Goal: Task Accomplishment & Management: Manage account settings

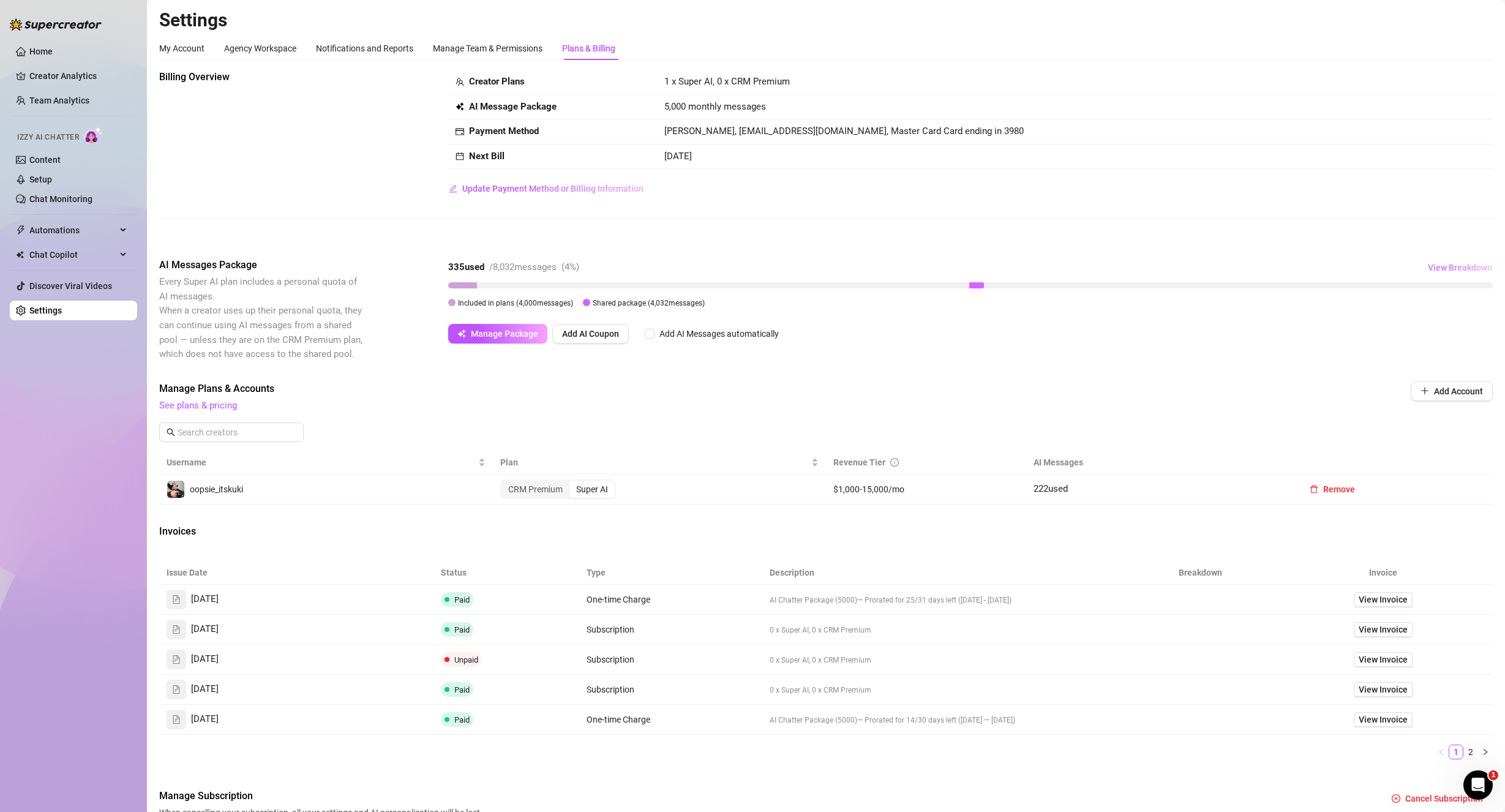
click at [1452, 259] on button "View Breakdown" at bounding box center [1460, 267] width 66 height 20
click at [1153, 383] on span "Manage Plans & Accounts" at bounding box center [743, 389] width 1168 height 15
click at [551, 494] on div "CRM Premium" at bounding box center [535, 488] width 68 height 17
click at [504, 482] on input "CRM Premium" at bounding box center [504, 482] width 0 height 0
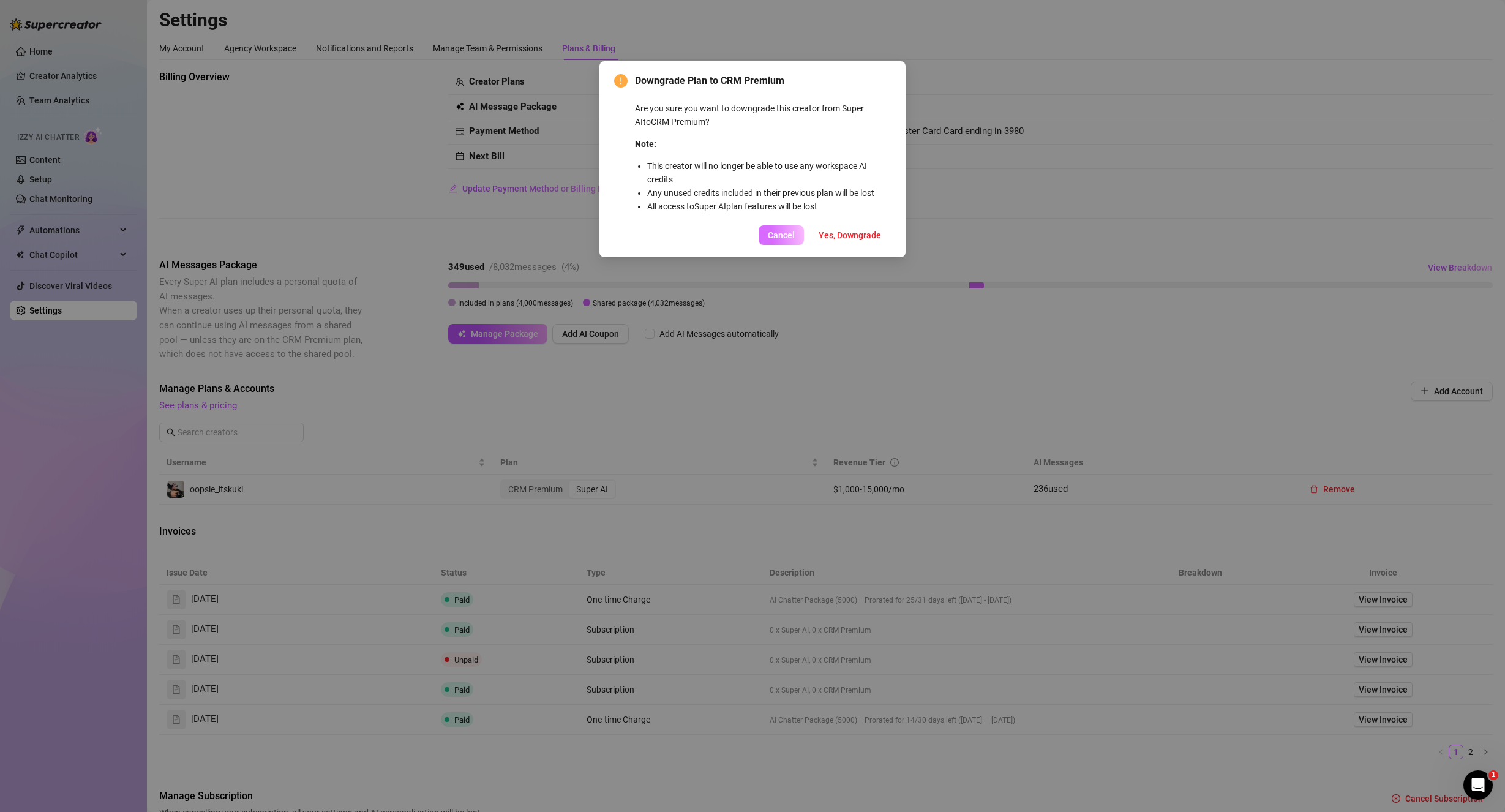
click at [792, 236] on span "Cancel" at bounding box center [781, 235] width 27 height 10
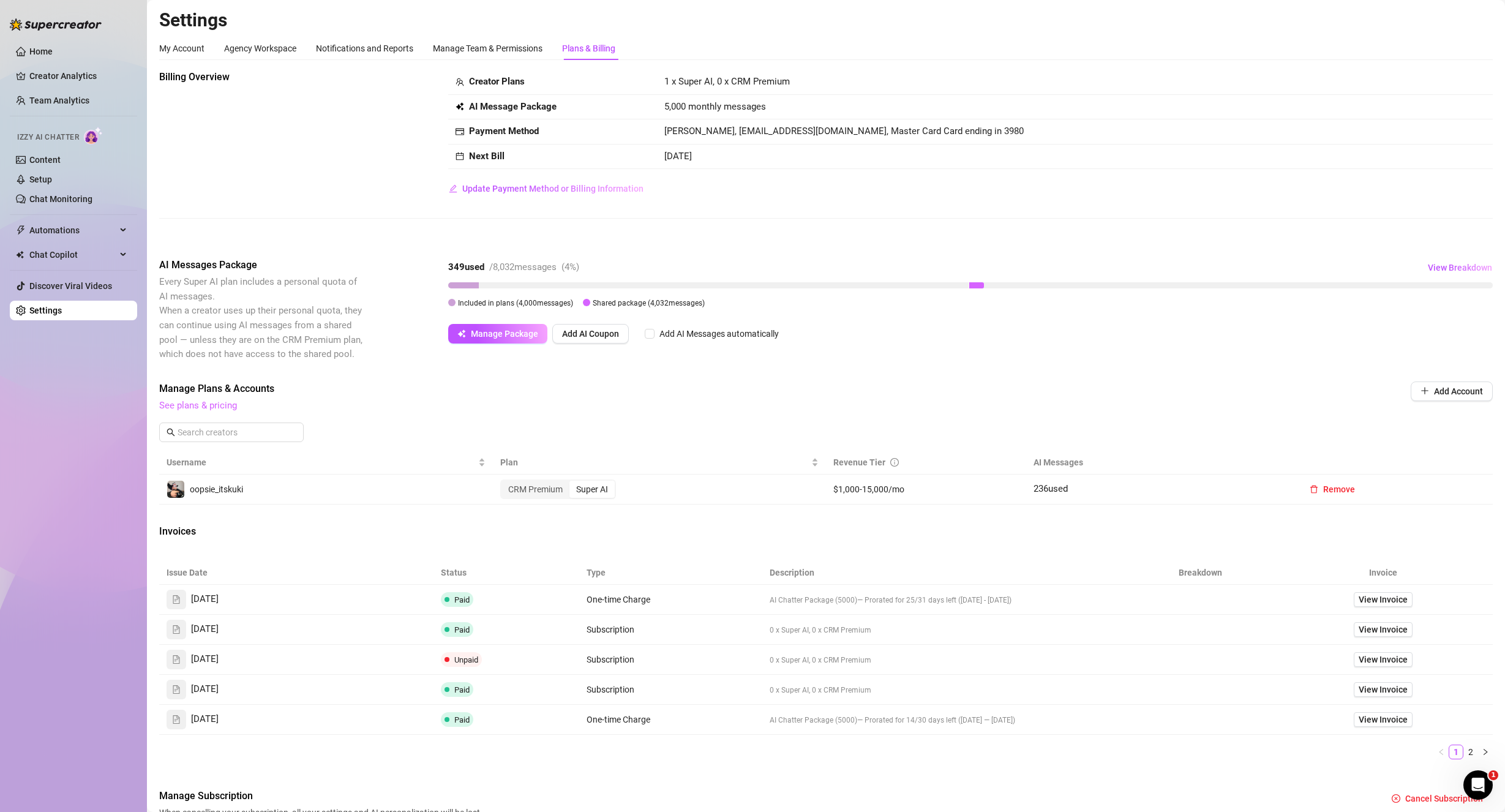
click at [197, 403] on link "See plans & pricing" at bounding box center [198, 405] width 77 height 11
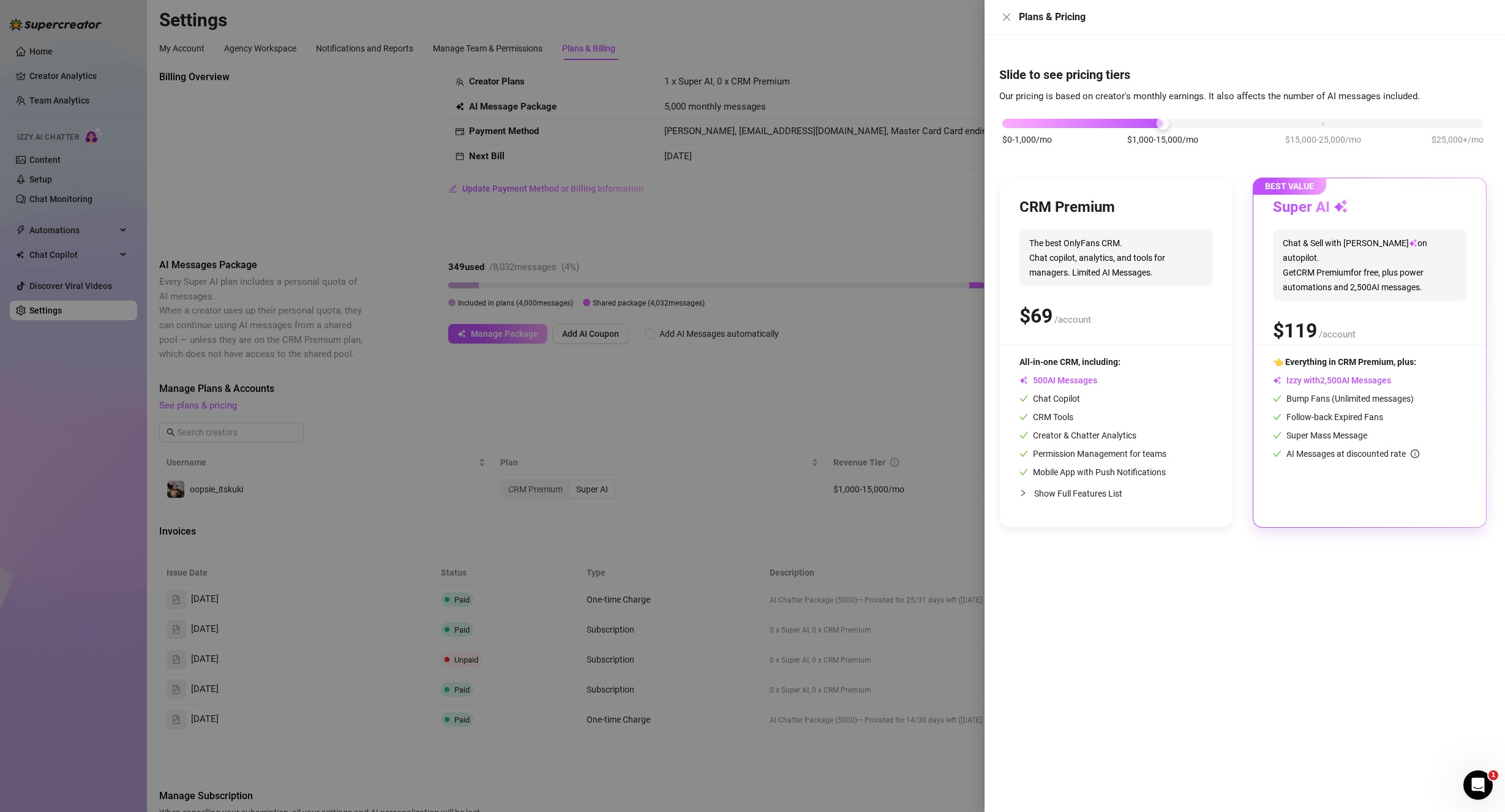
click at [865, 388] on div at bounding box center [752, 406] width 1505 height 812
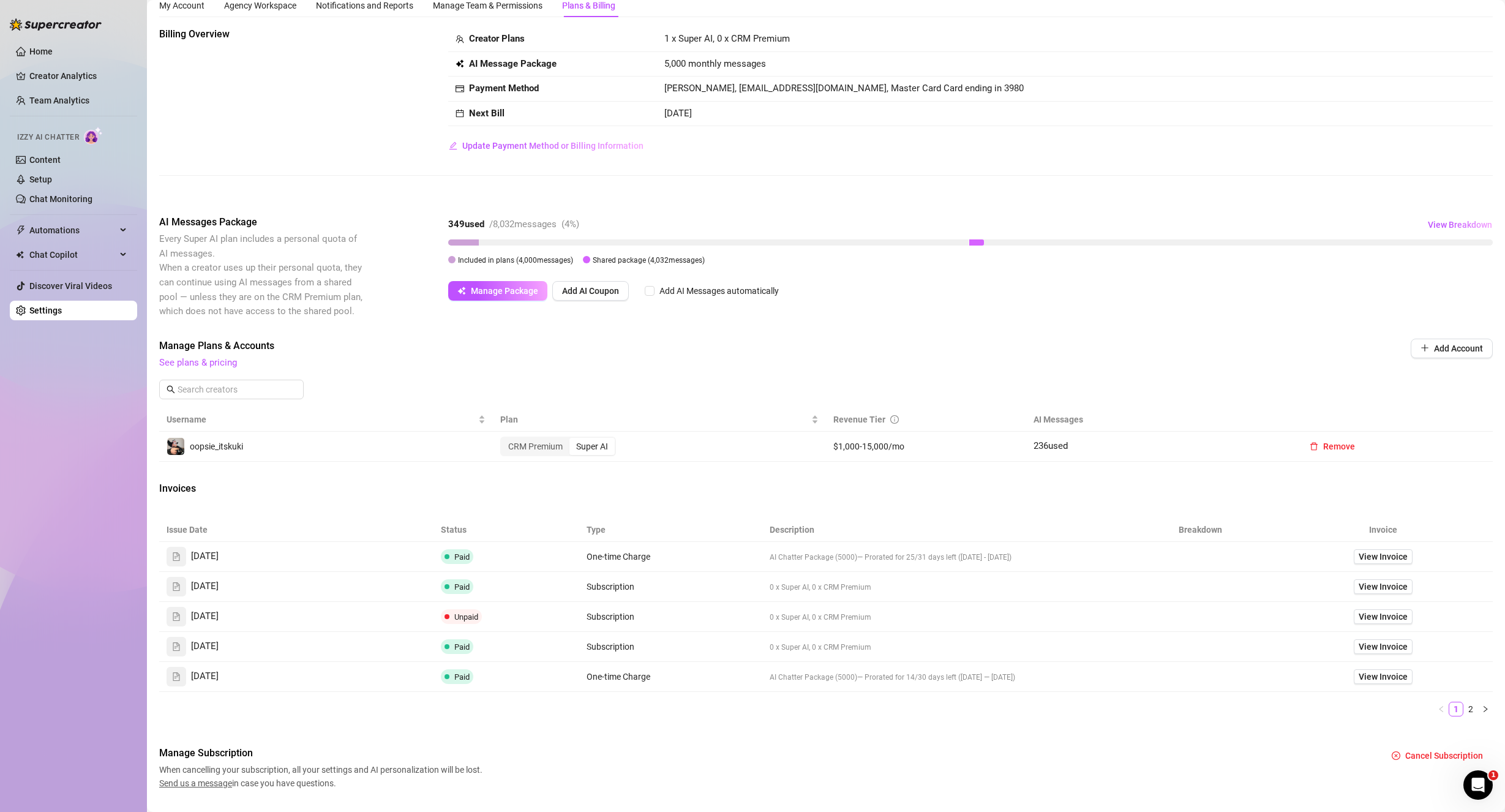
scroll to position [72, 0]
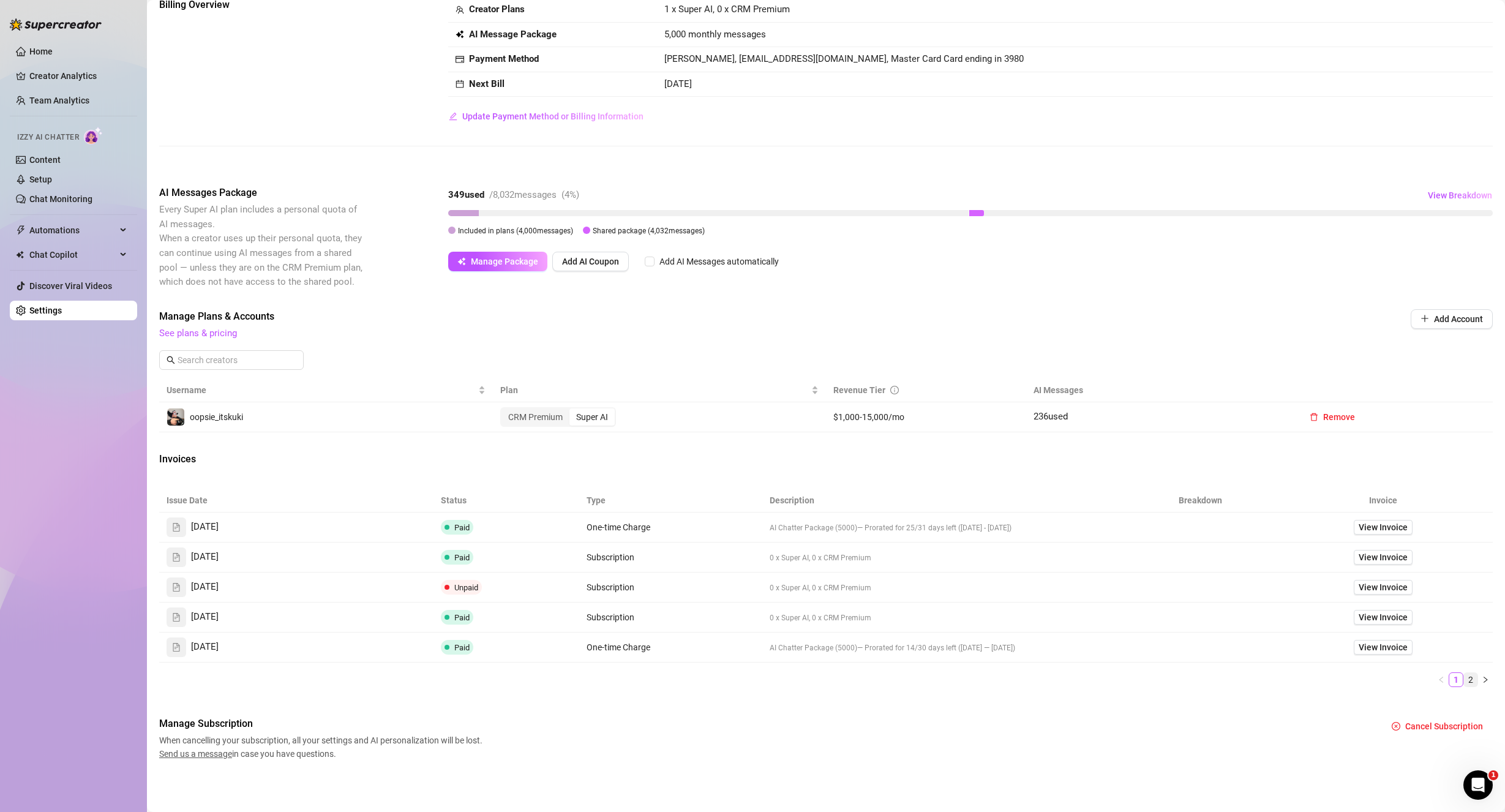
click at [1463, 680] on link "2" at bounding box center [1470, 679] width 13 height 13
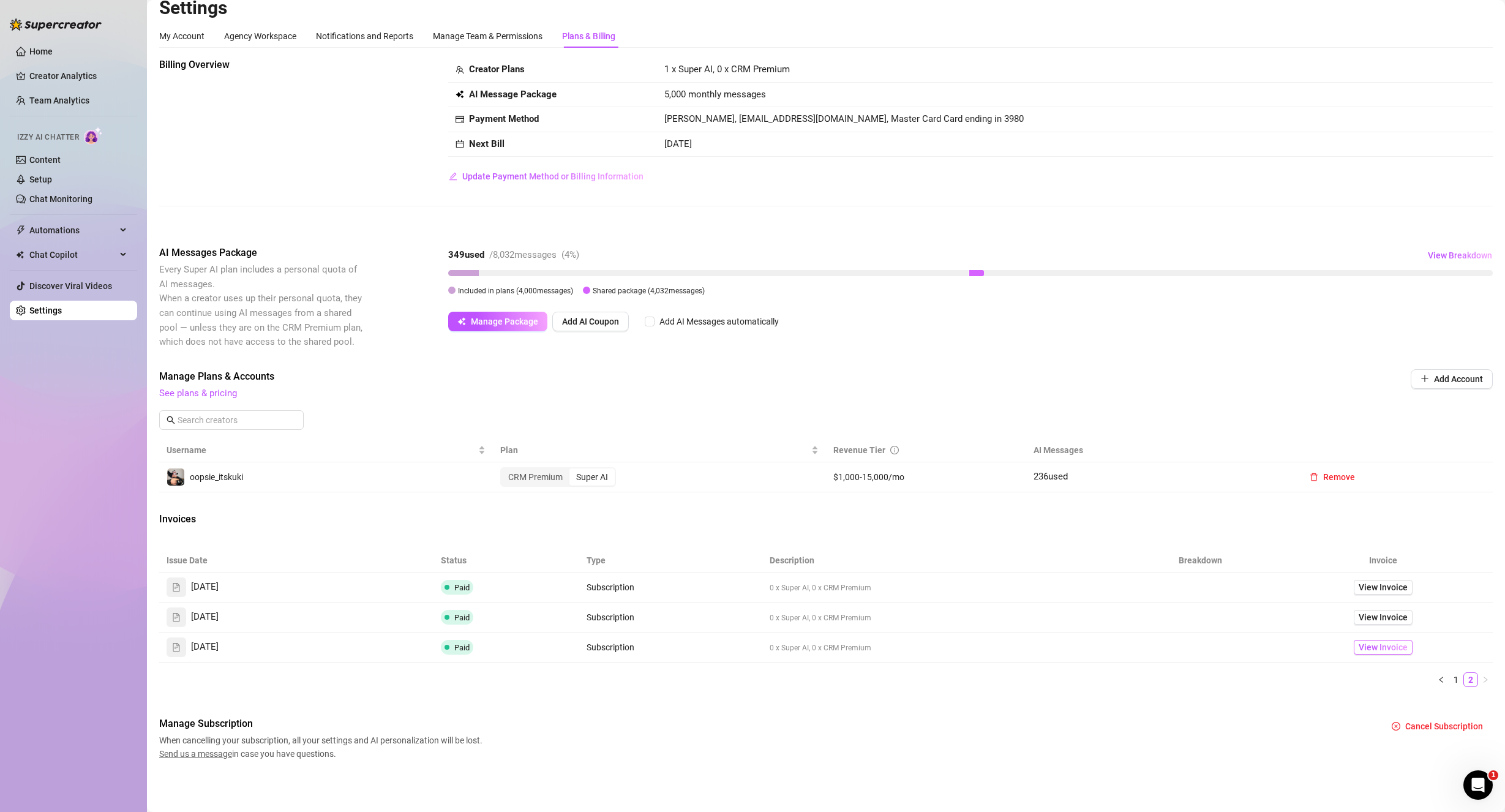
click at [1383, 653] on span "View Invoice" at bounding box center [1382, 647] width 49 height 13
click at [1369, 589] on span "View Invoice" at bounding box center [1382, 587] width 49 height 13
click at [1449, 680] on link "1" at bounding box center [1455, 679] width 13 height 13
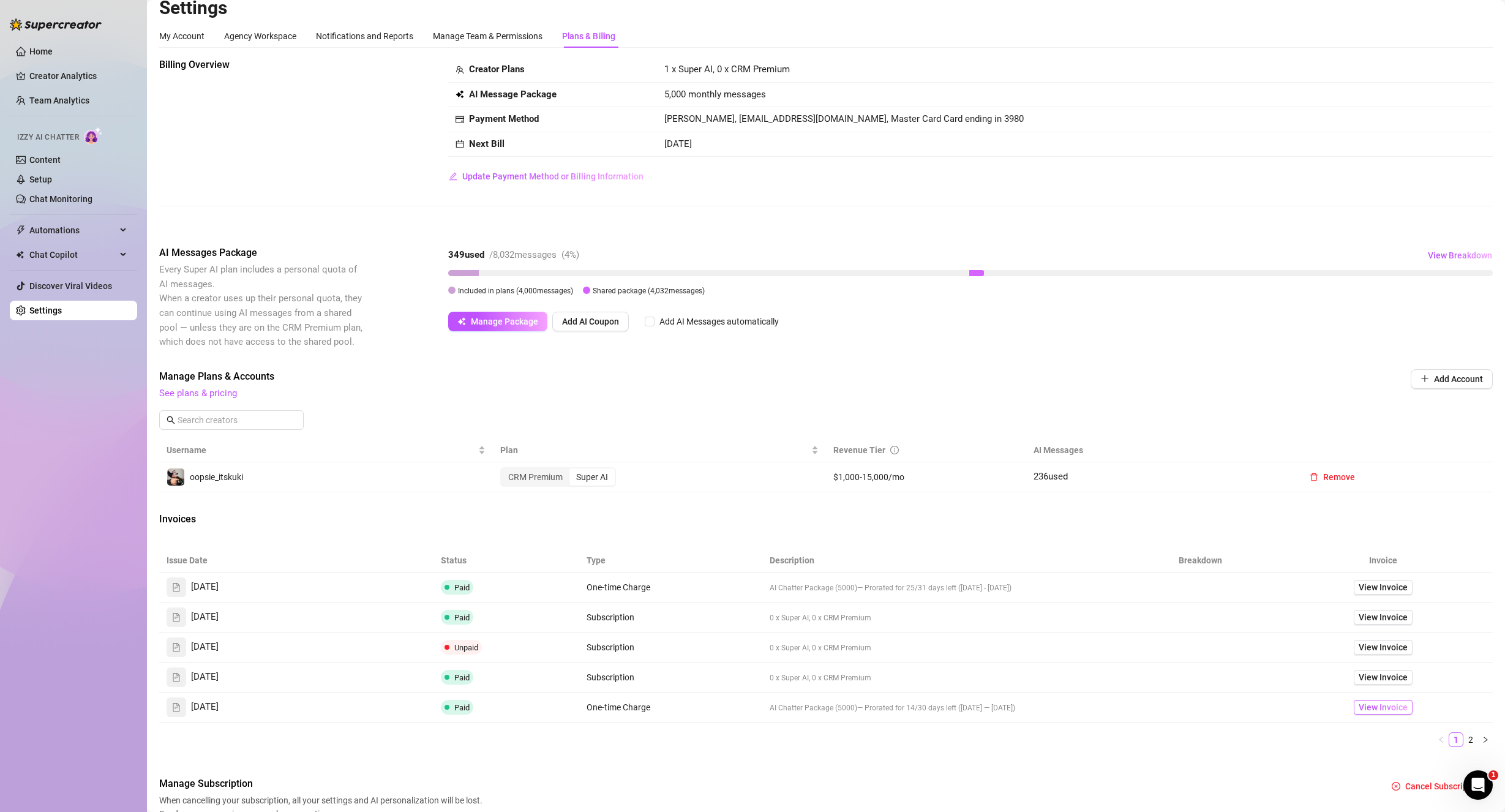
click at [1397, 707] on span "View Invoice" at bounding box center [1382, 707] width 49 height 13
click at [1365, 675] on span "View Invoice" at bounding box center [1382, 677] width 49 height 13
